Goal: Task Accomplishment & Management: Complete application form

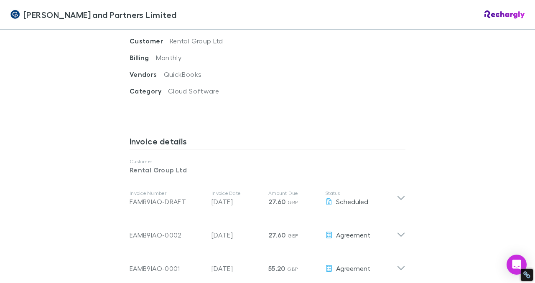
scroll to position [384, 0]
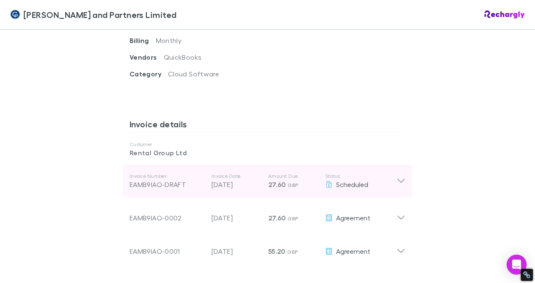
click at [398, 176] on icon at bounding box center [401, 181] width 9 height 10
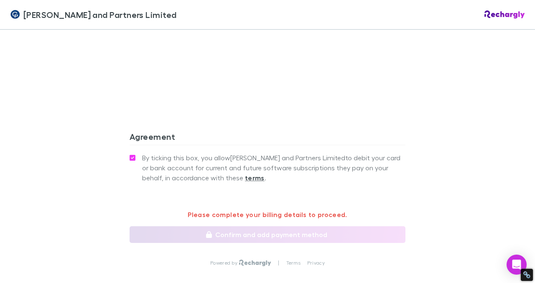
scroll to position [823, 0]
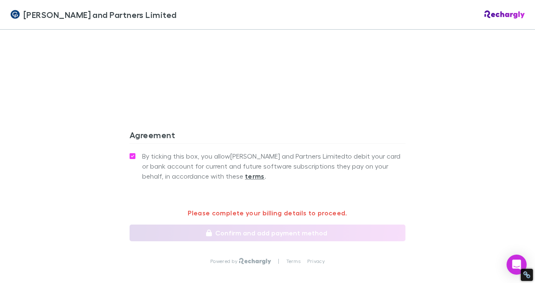
click at [316, 208] on p "Please complete your billing details to proceed." at bounding box center [268, 213] width 276 height 10
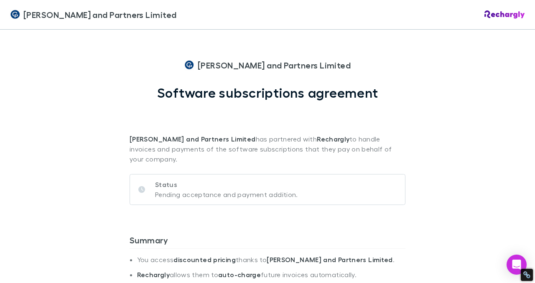
scroll to position [0, 0]
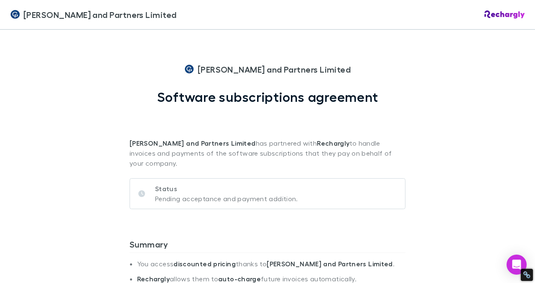
click at [183, 184] on p "Status" at bounding box center [226, 189] width 143 height 10
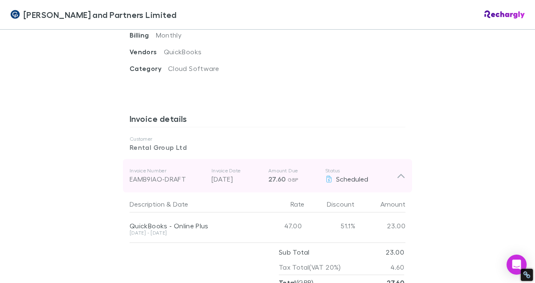
scroll to position [410, 0]
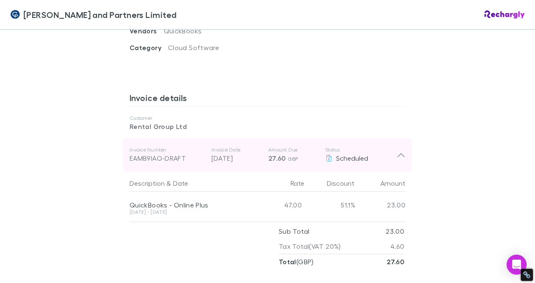
click at [403, 138] on div "Invoice Number EAMB9IAO-DRAFT Invoice Date 30 Aug 2025 Amount Due 27.60 GBP Sta…" at bounding box center [267, 154] width 289 height 33
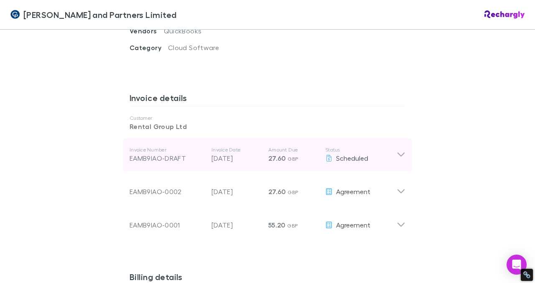
click at [403, 138] on div "Invoice Number EAMB9IAO-DRAFT Invoice Date 30 Aug 2025 Amount Due 27.60 GBP Sta…" at bounding box center [267, 154] width 289 height 33
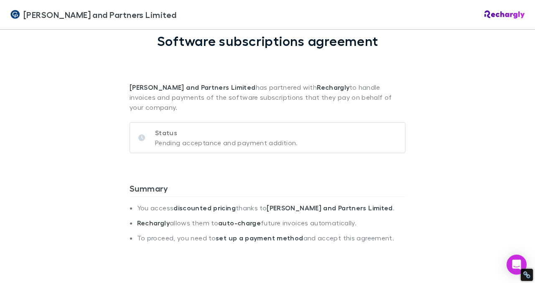
scroll to position [0, 0]
